Goal: Task Accomplishment & Management: Use online tool/utility

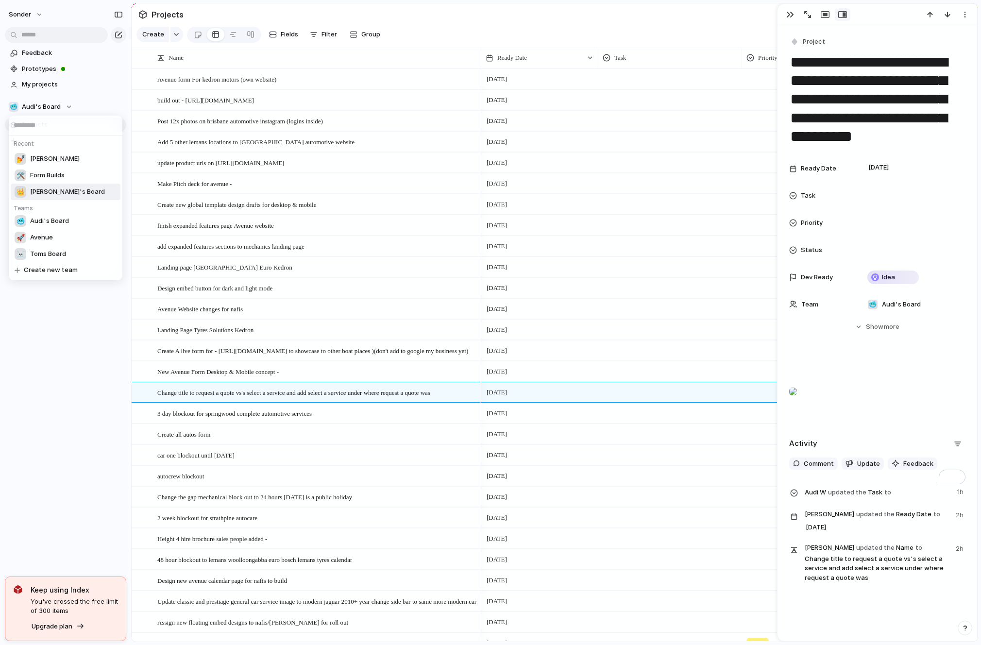
click at [49, 187] on span "[PERSON_NAME]'s Board" at bounding box center [67, 192] width 75 height 10
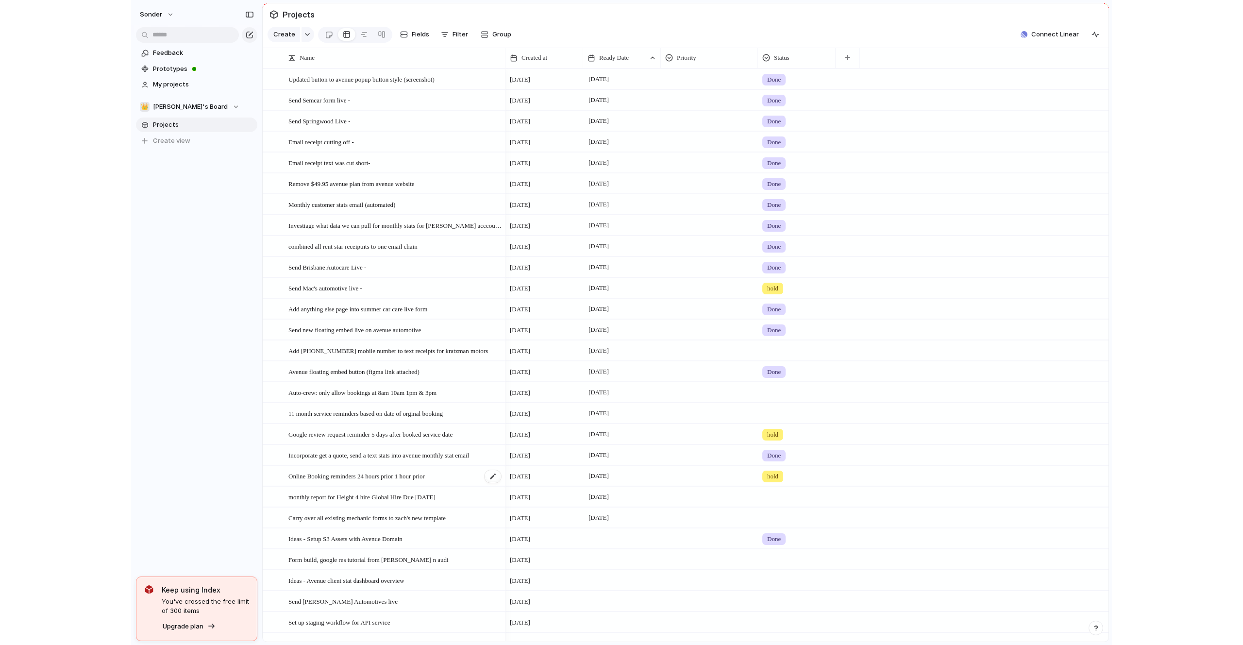
scroll to position [96, 0]
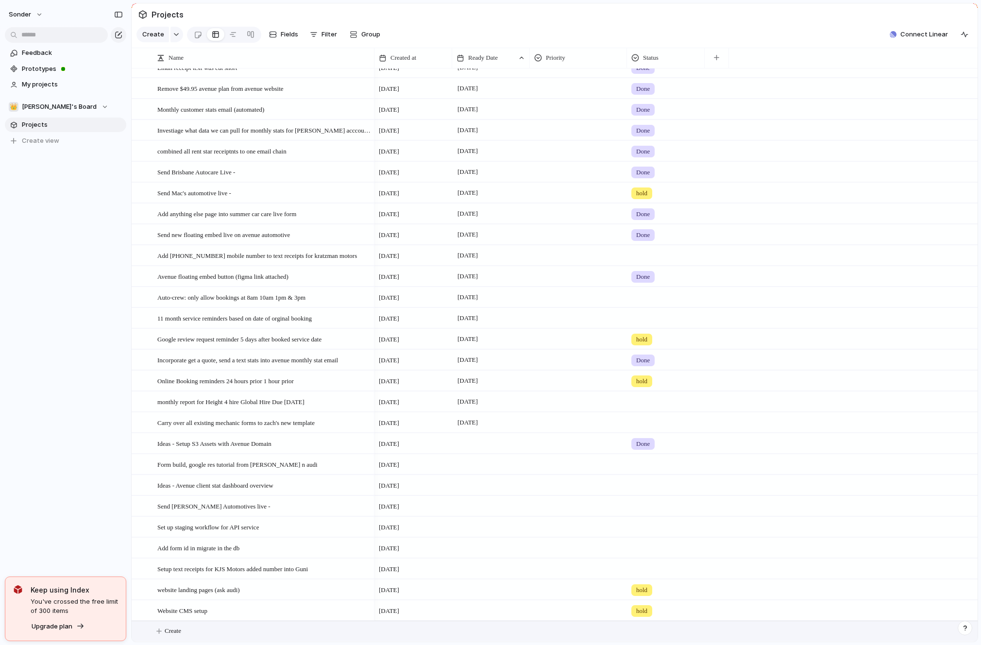
click at [214, 629] on button "Create" at bounding box center [566, 631] width 851 height 20
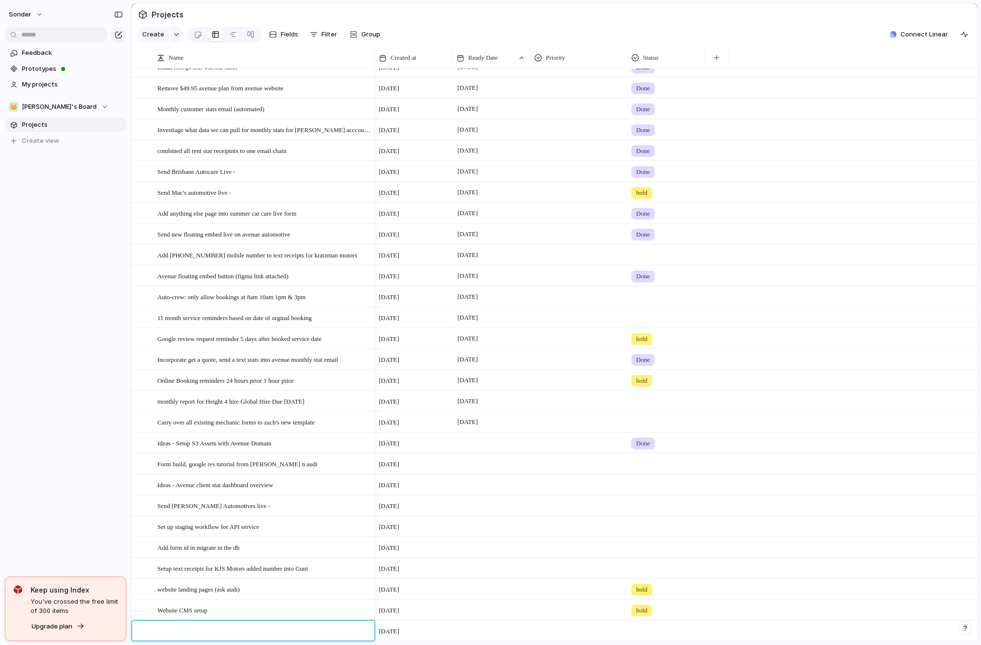
click at [214, 629] on textarea at bounding box center [262, 632] width 210 height 12
type textarea "**********"
click at [214, 629] on span "Change avenue website title to ''Avenue Booking Software'' and pick a more rele…" at bounding box center [264, 630] width 214 height 11
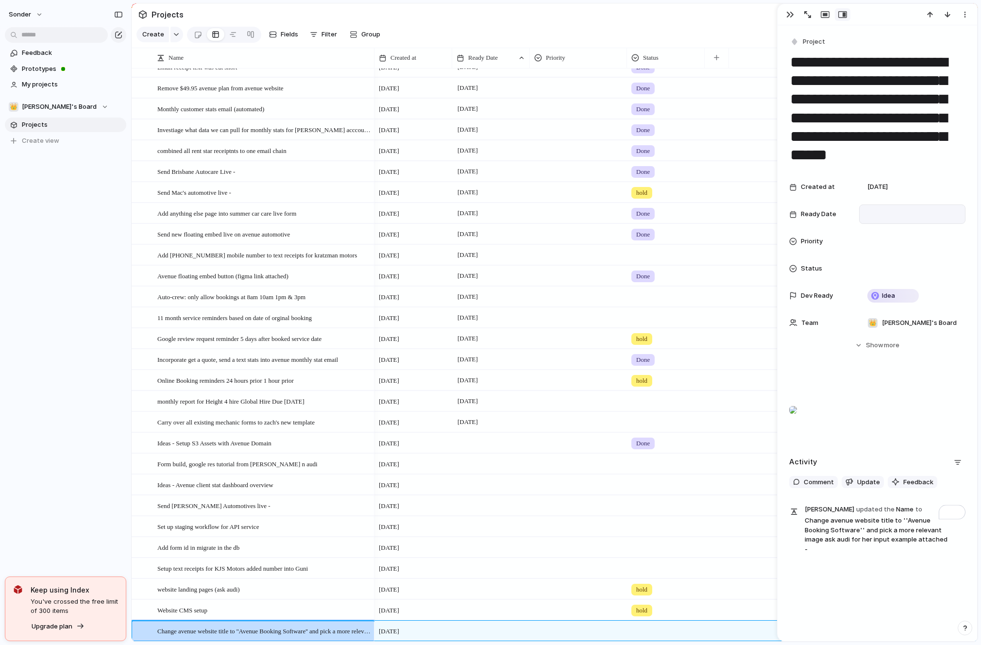
click at [872, 215] on div at bounding box center [912, 214] width 98 height 11
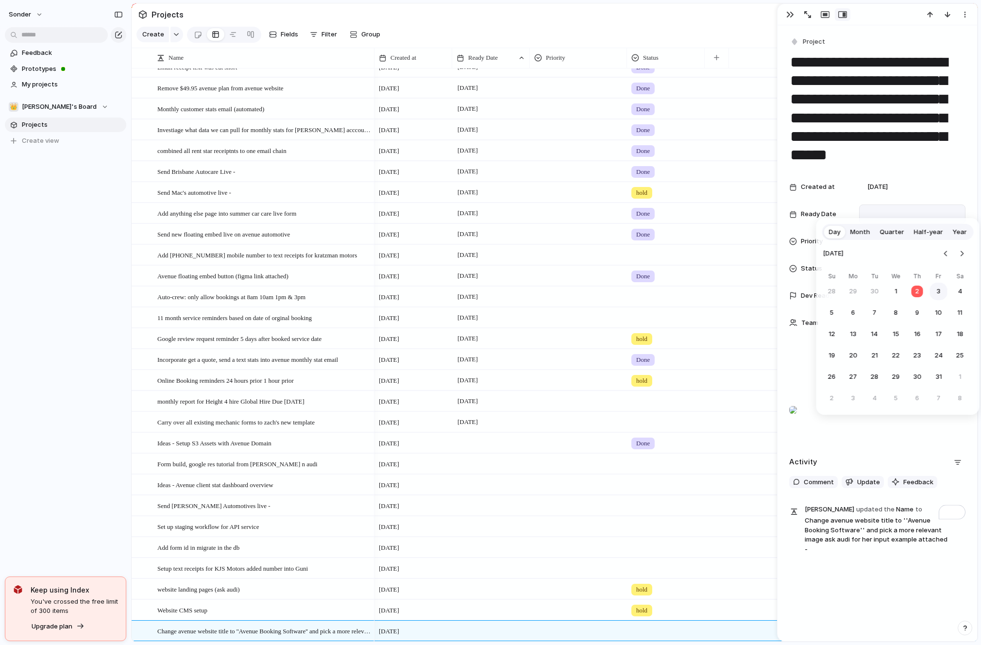
click at [938, 289] on button "3" at bounding box center [938, 291] width 17 height 17
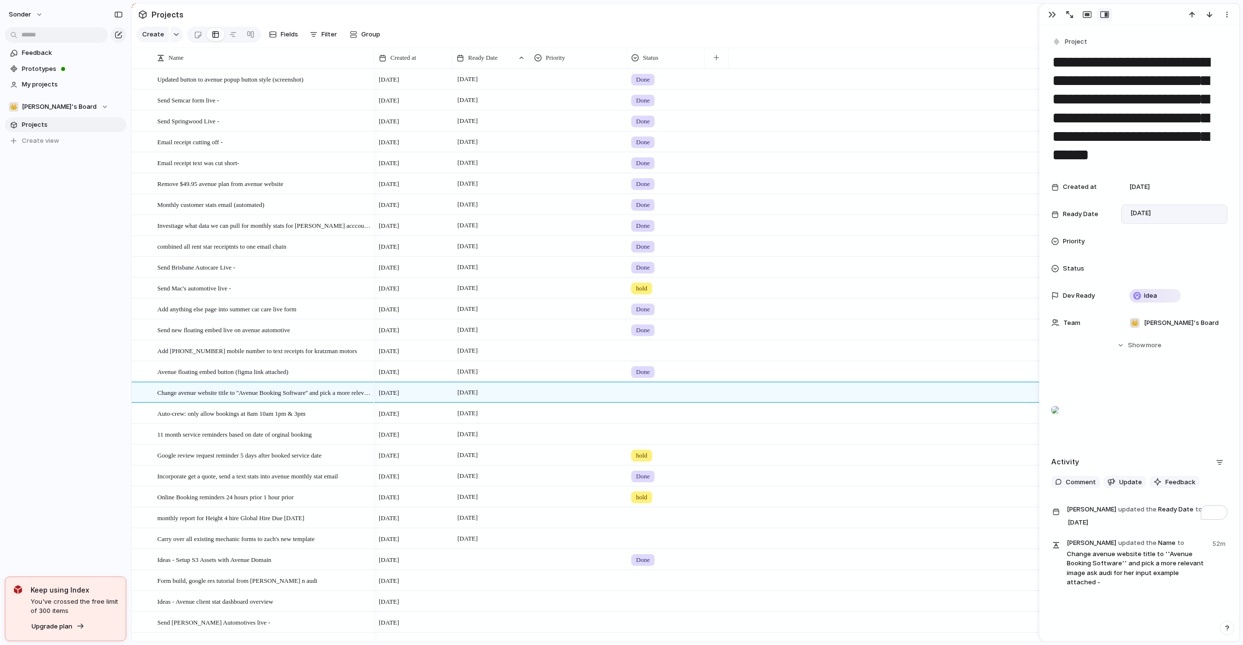
click at [47, 98] on section "👑 [PERSON_NAME]'s Board Projects To pick up a draggable item, press the space b…" at bounding box center [65, 120] width 131 height 56
click at [47, 100] on button "👑 [PERSON_NAME]'s Board" at bounding box center [65, 107] width 121 height 15
click at [48, 162] on span "Audi's Board" at bounding box center [49, 159] width 39 height 10
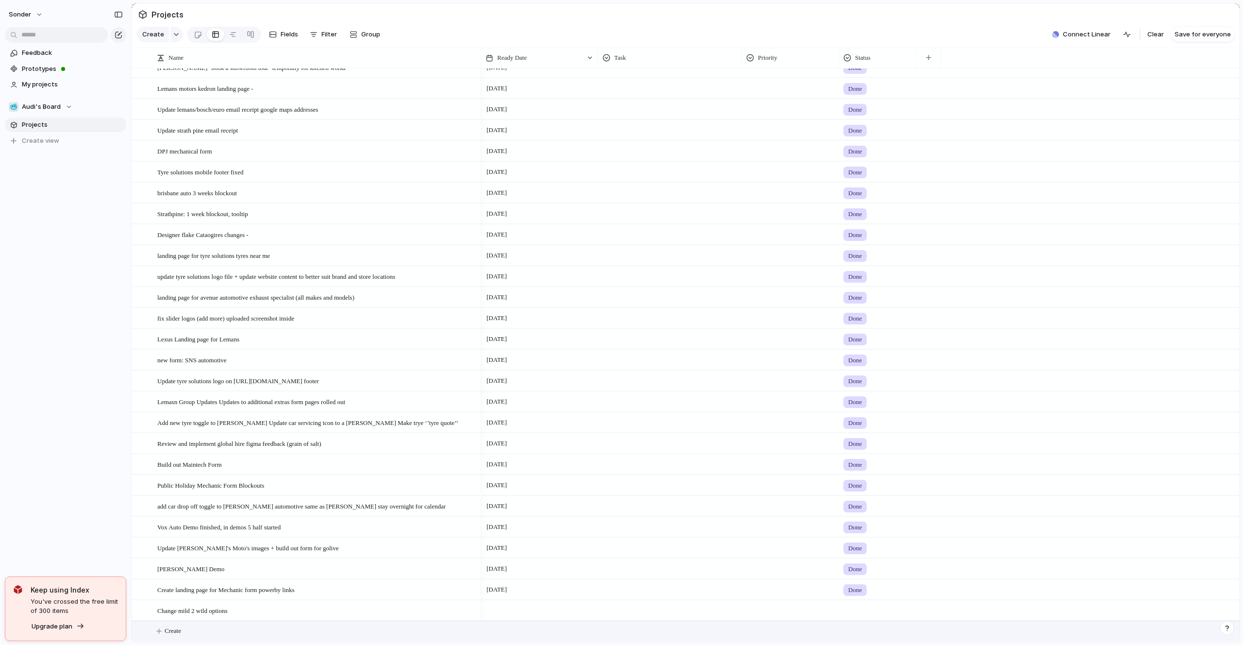
click at [195, 625] on button "Create" at bounding box center [697, 631] width 1113 height 20
type textarea "**********"
click at [510, 637] on div at bounding box center [539, 630] width 117 height 20
click at [601, 518] on button "3" at bounding box center [603, 518] width 17 height 17
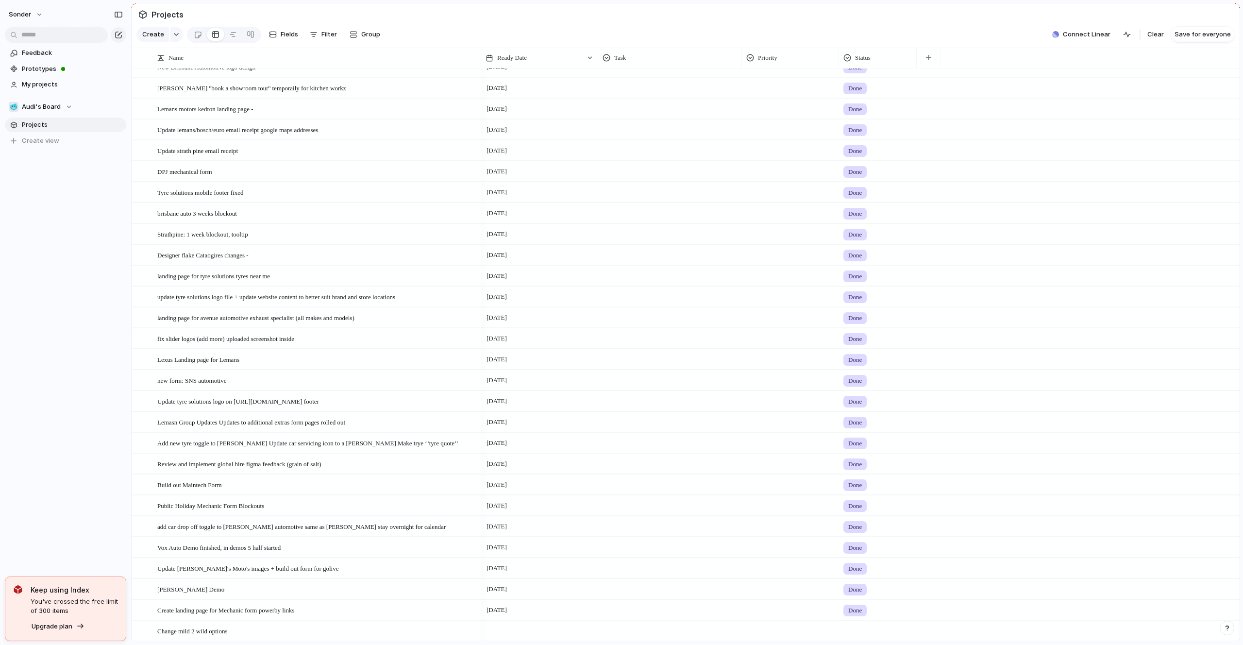
click at [403, 14] on section "Projects" at bounding box center [686, 14] width 1108 height 22
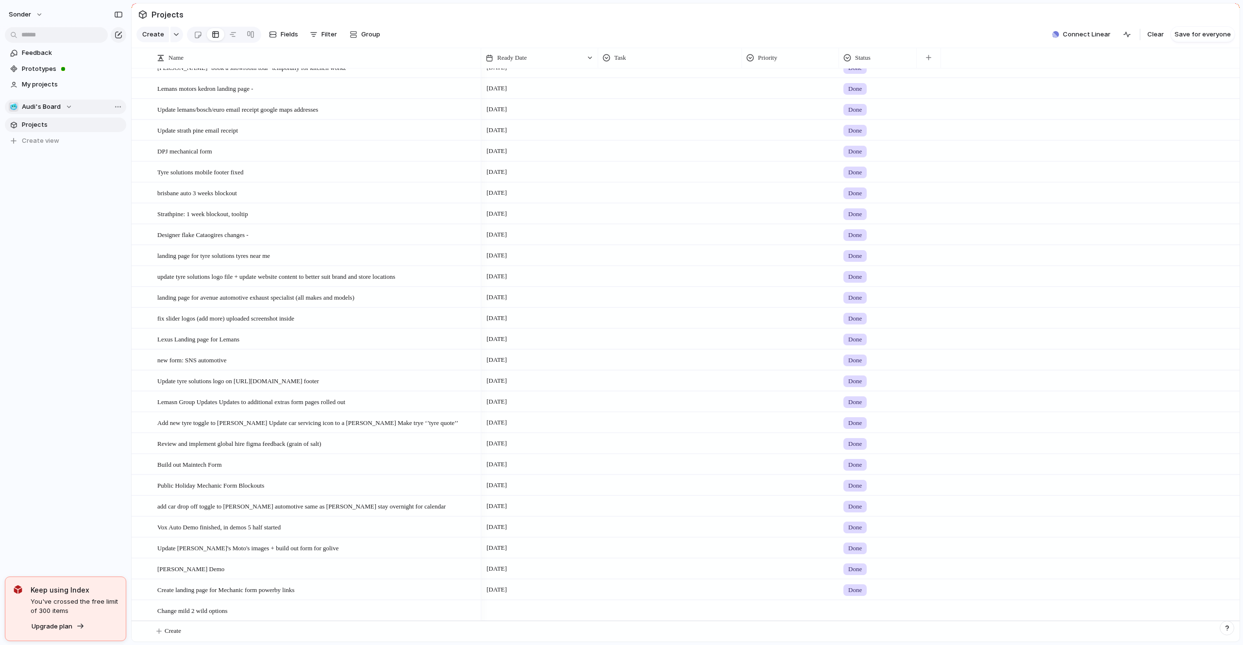
click at [66, 100] on button "🥶 Audi's Board" at bounding box center [65, 107] width 121 height 15
click at [59, 158] on span "[PERSON_NAME]'s Board" at bounding box center [67, 159] width 75 height 10
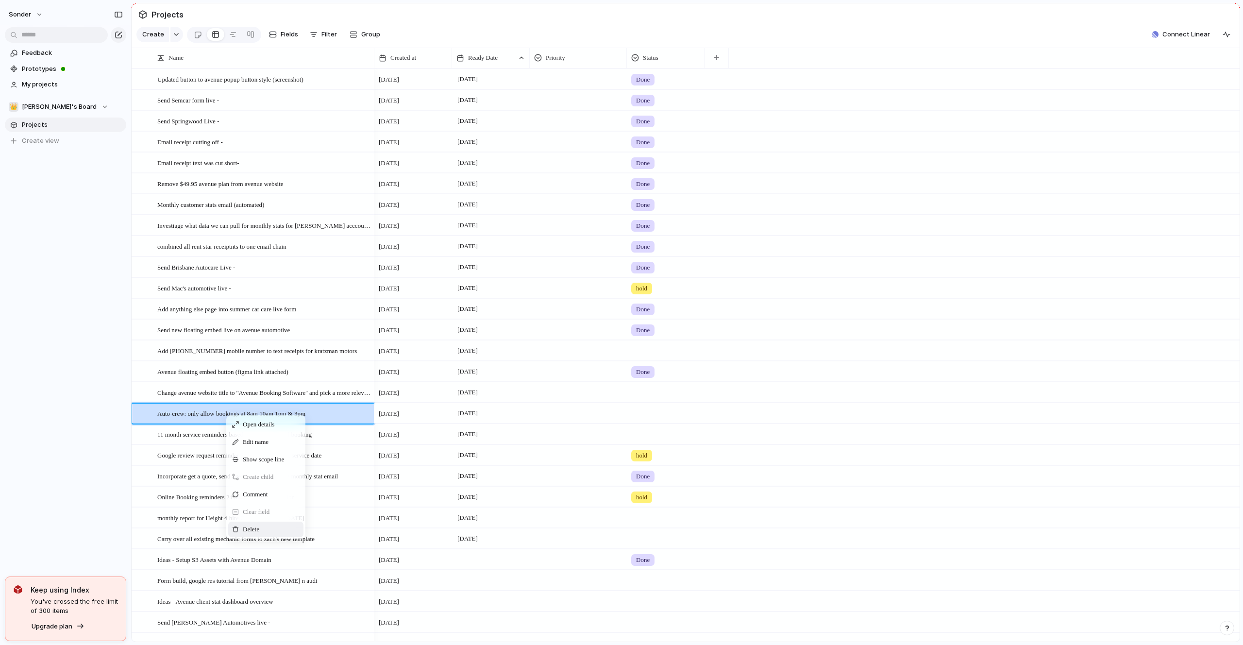
click at [248, 524] on div "Delete" at bounding box center [265, 529] width 75 height 16
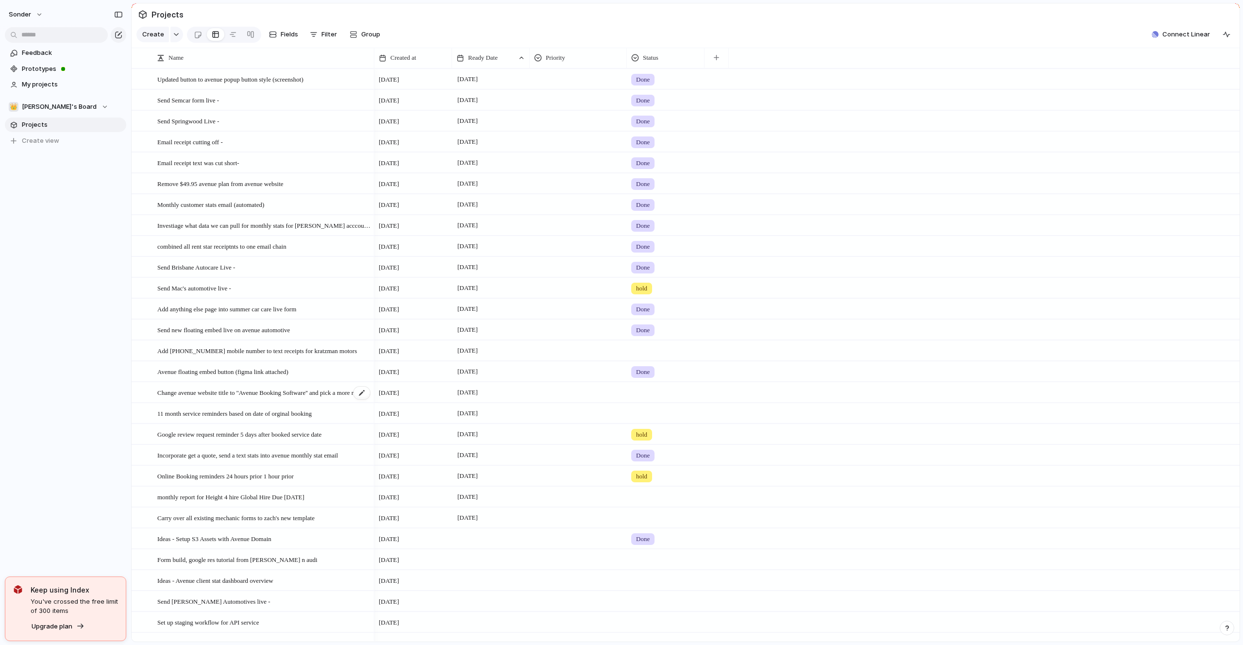
click at [294, 393] on span "Change avenue website title to ''Avenue Booking Software'' and pick a more rele…" at bounding box center [264, 391] width 214 height 11
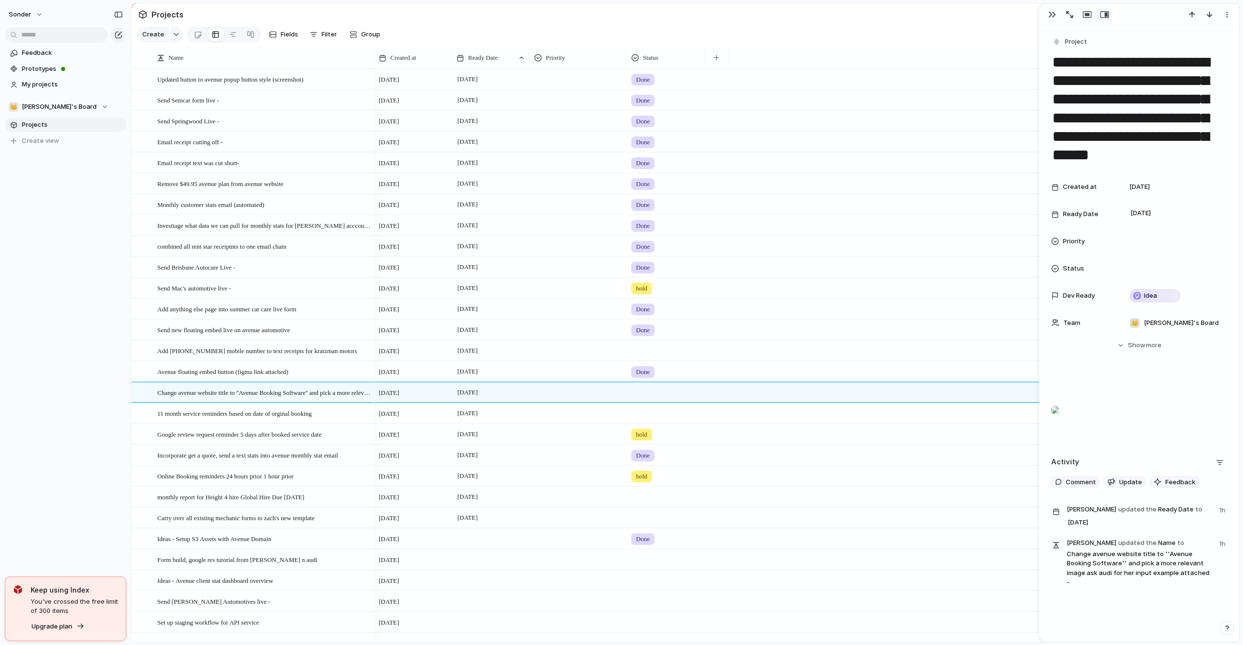
click at [980, 419] on div at bounding box center [1055, 409] width 8 height 19
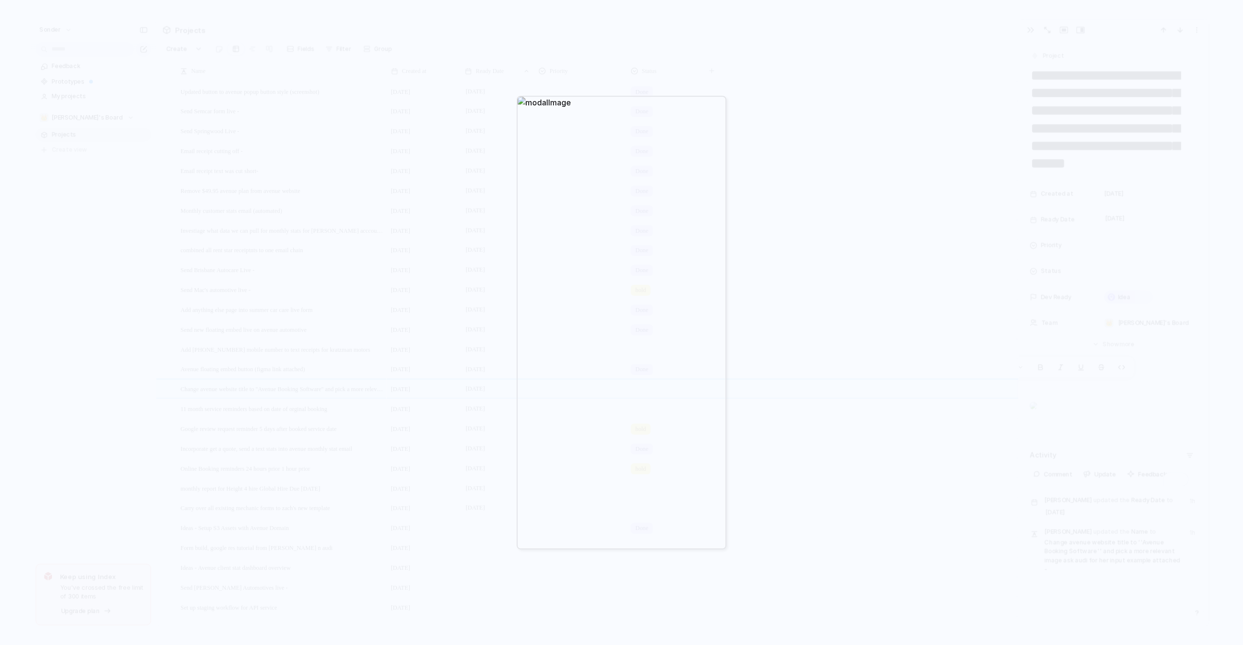
click at [308, 67] on div at bounding box center [621, 322] width 1243 height 645
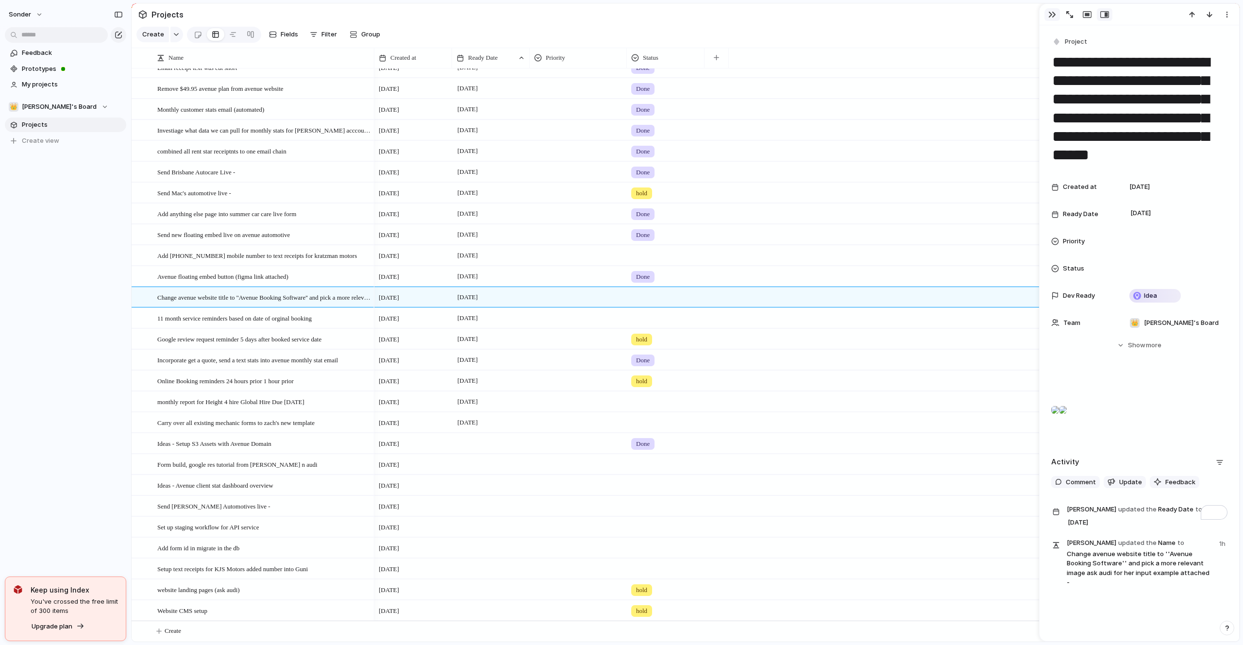
click at [980, 18] on button "button" at bounding box center [1052, 14] width 16 height 13
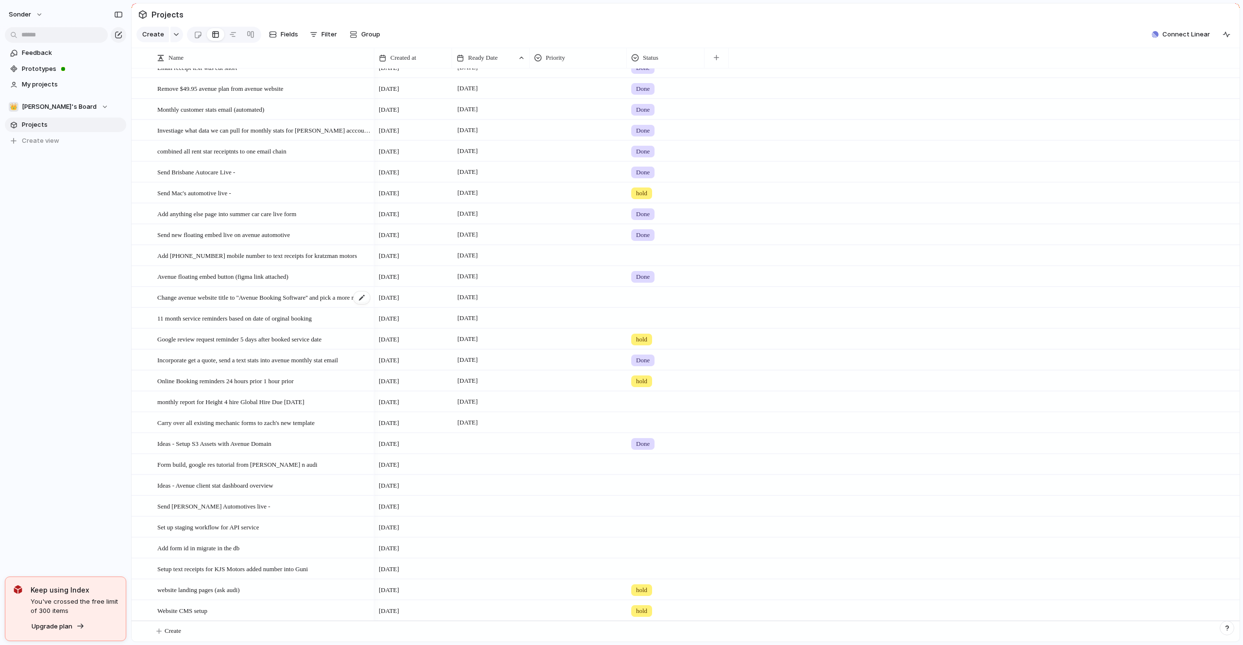
click at [250, 295] on span "Change avenue website title to ''Avenue Booking Software'' and pick a more rele…" at bounding box center [264, 296] width 214 height 11
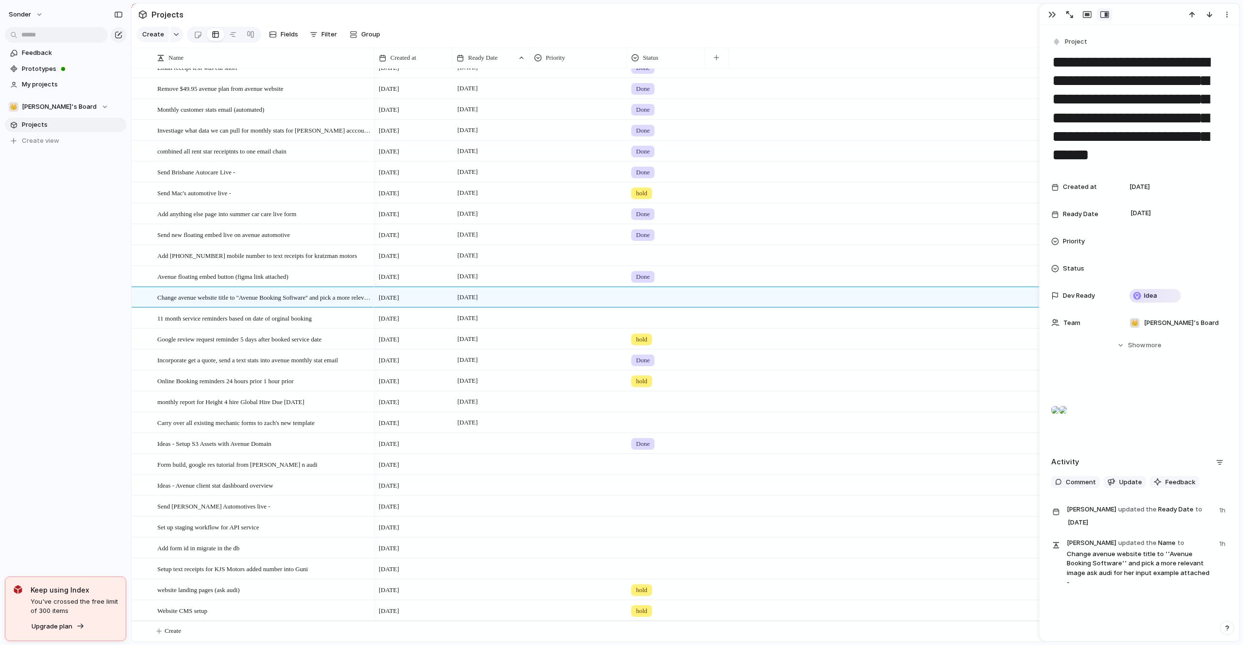
click at [980, 419] on div at bounding box center [1055, 409] width 8 height 19
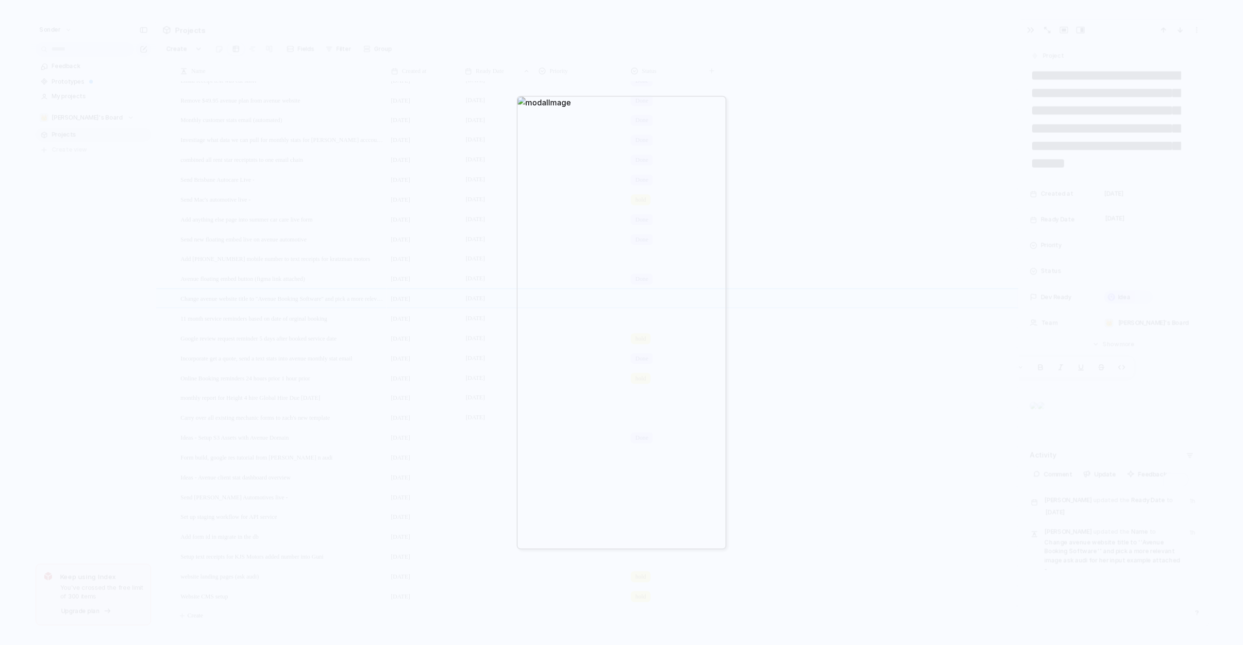
click at [788, 275] on div at bounding box center [621, 322] width 1243 height 645
